Goal: Transaction & Acquisition: Purchase product/service

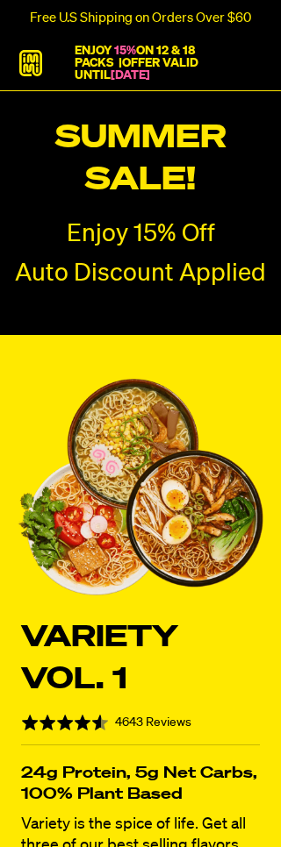
radio input "true"
